Goal: Navigation & Orientation: Go to known website

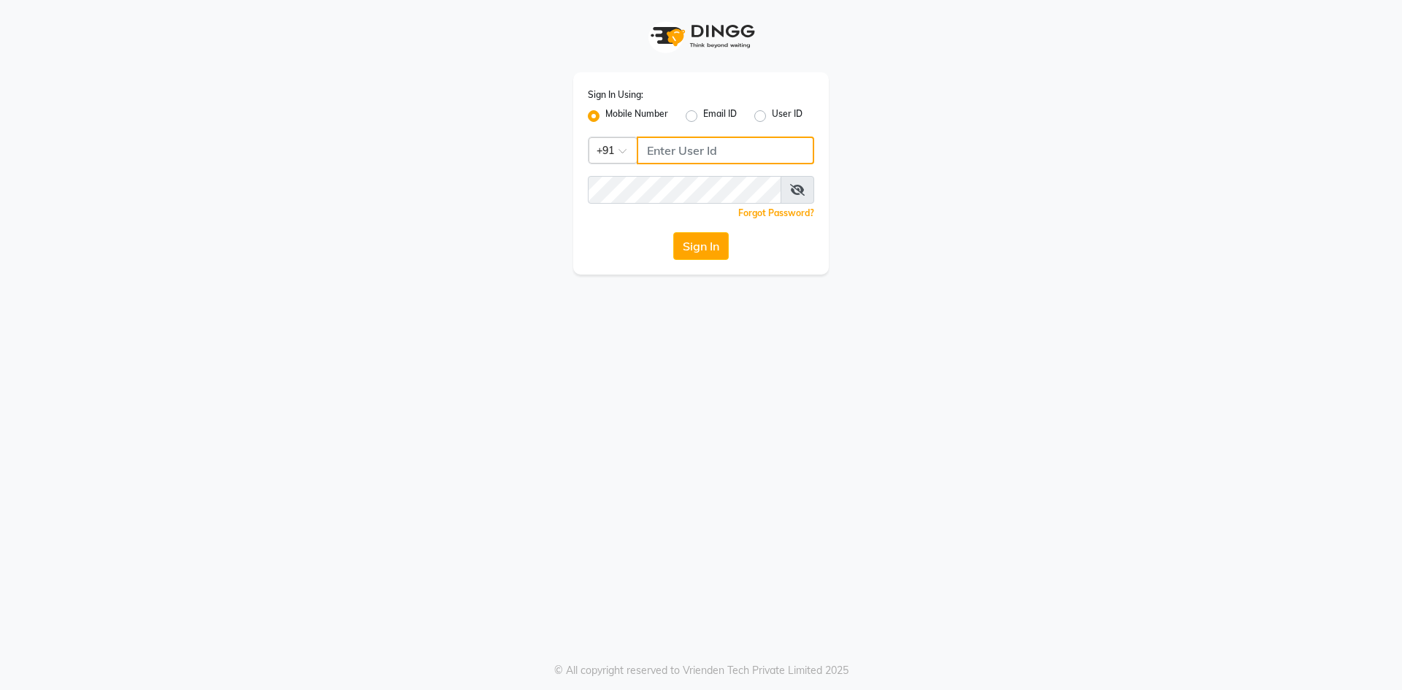
click at [698, 151] on input "Username" at bounding box center [725, 151] width 177 height 28
type input "6364229005"
click at [692, 234] on button "Sign In" at bounding box center [701, 246] width 56 height 28
